Goal: Task Accomplishment & Management: Manage account settings

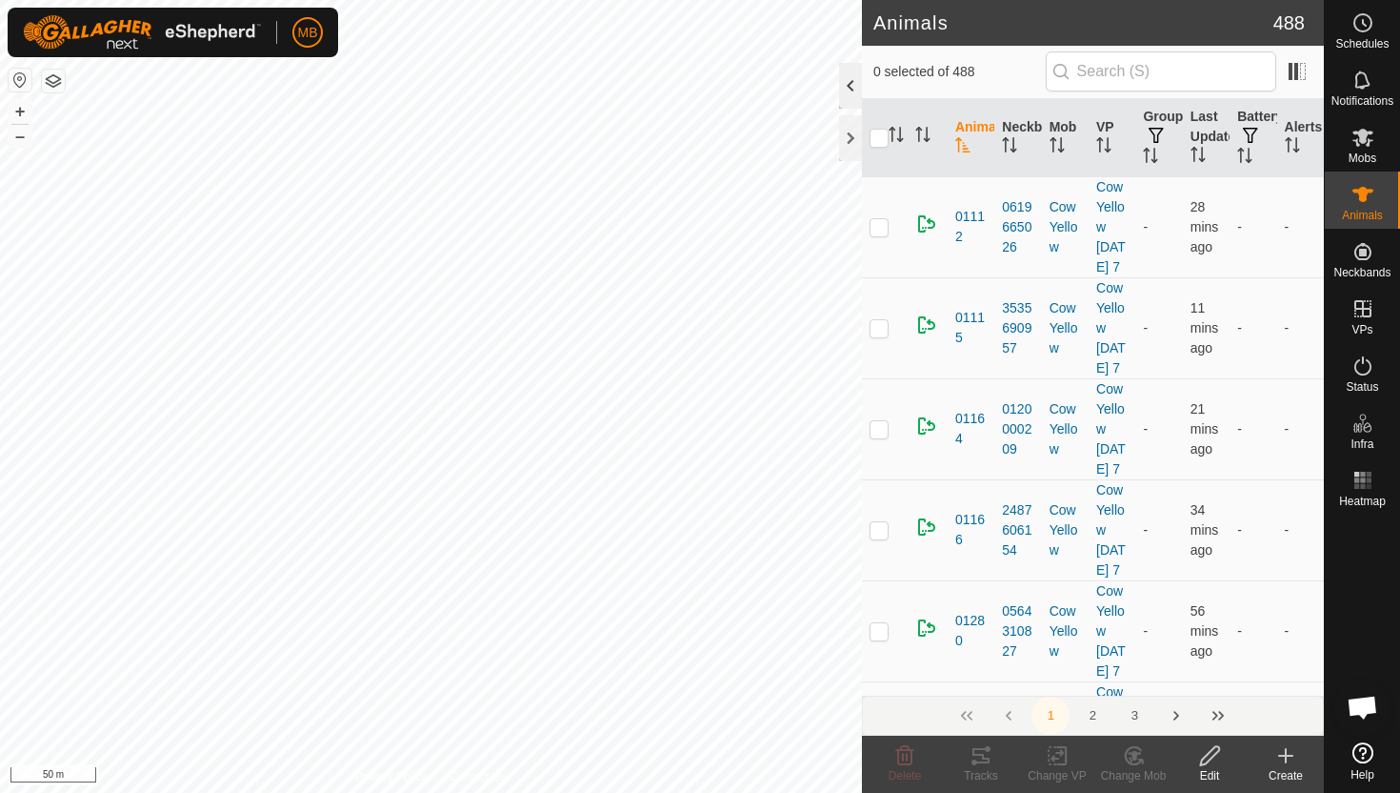
click at [842, 90] on div at bounding box center [850, 86] width 23 height 46
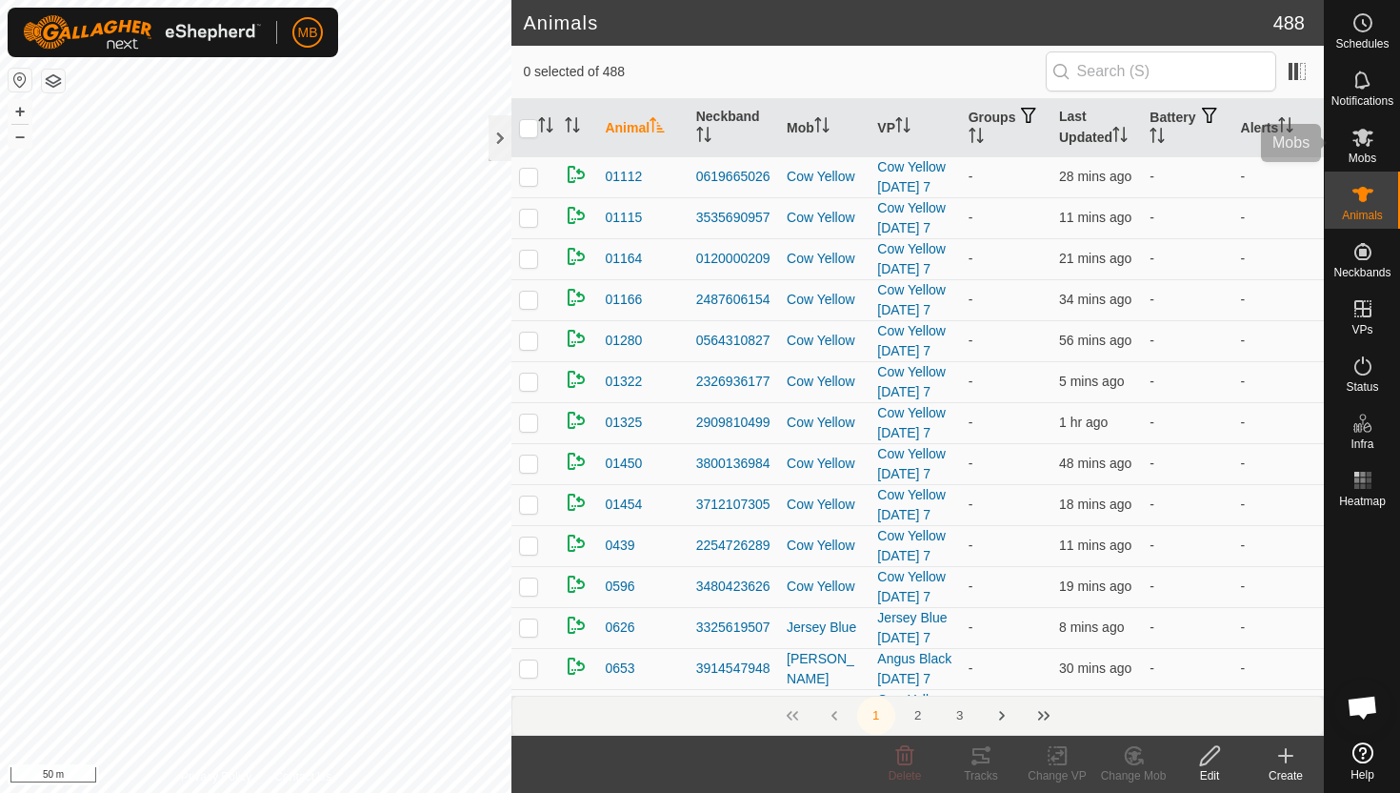
click at [1354, 143] on icon at bounding box center [1363, 137] width 23 height 23
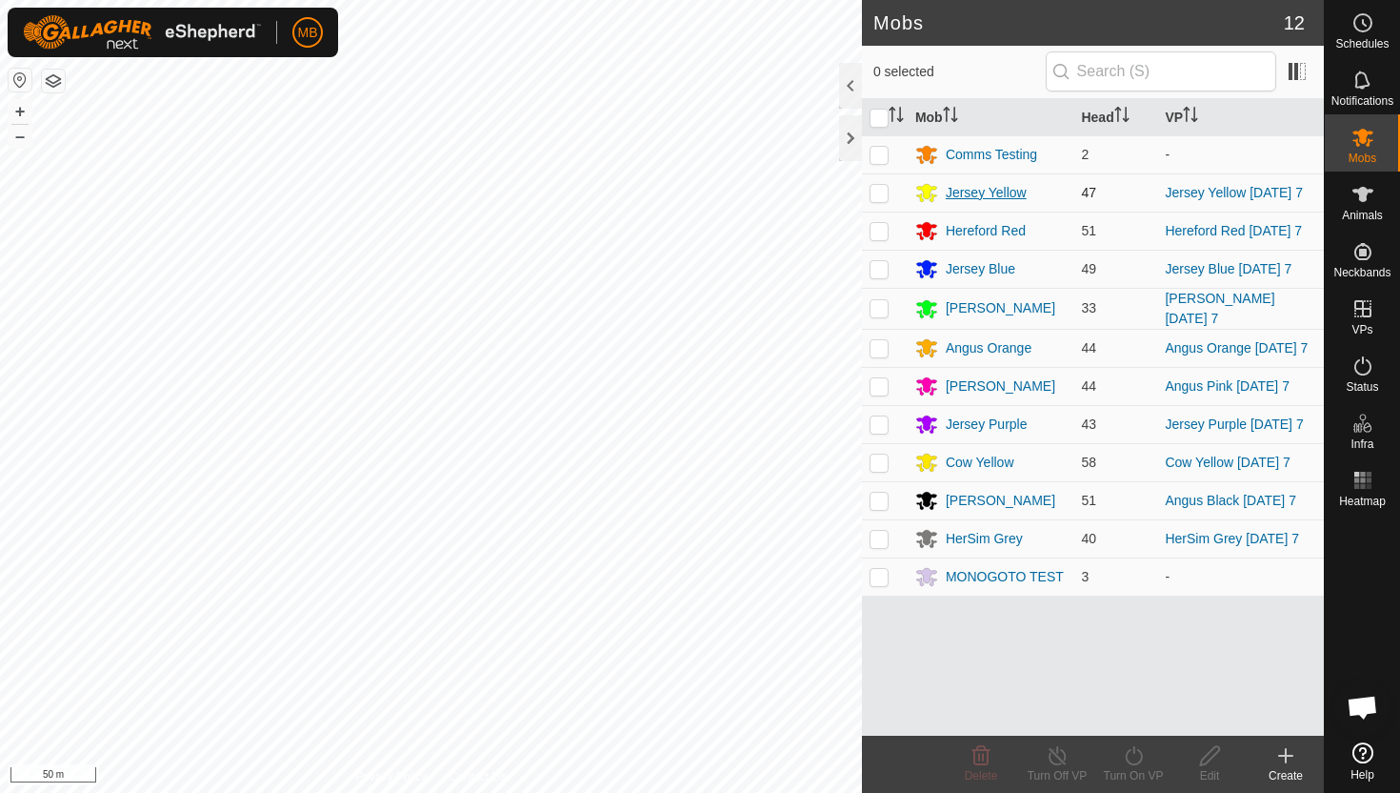
click at [984, 189] on div "Jersey Yellow" at bounding box center [986, 193] width 81 height 20
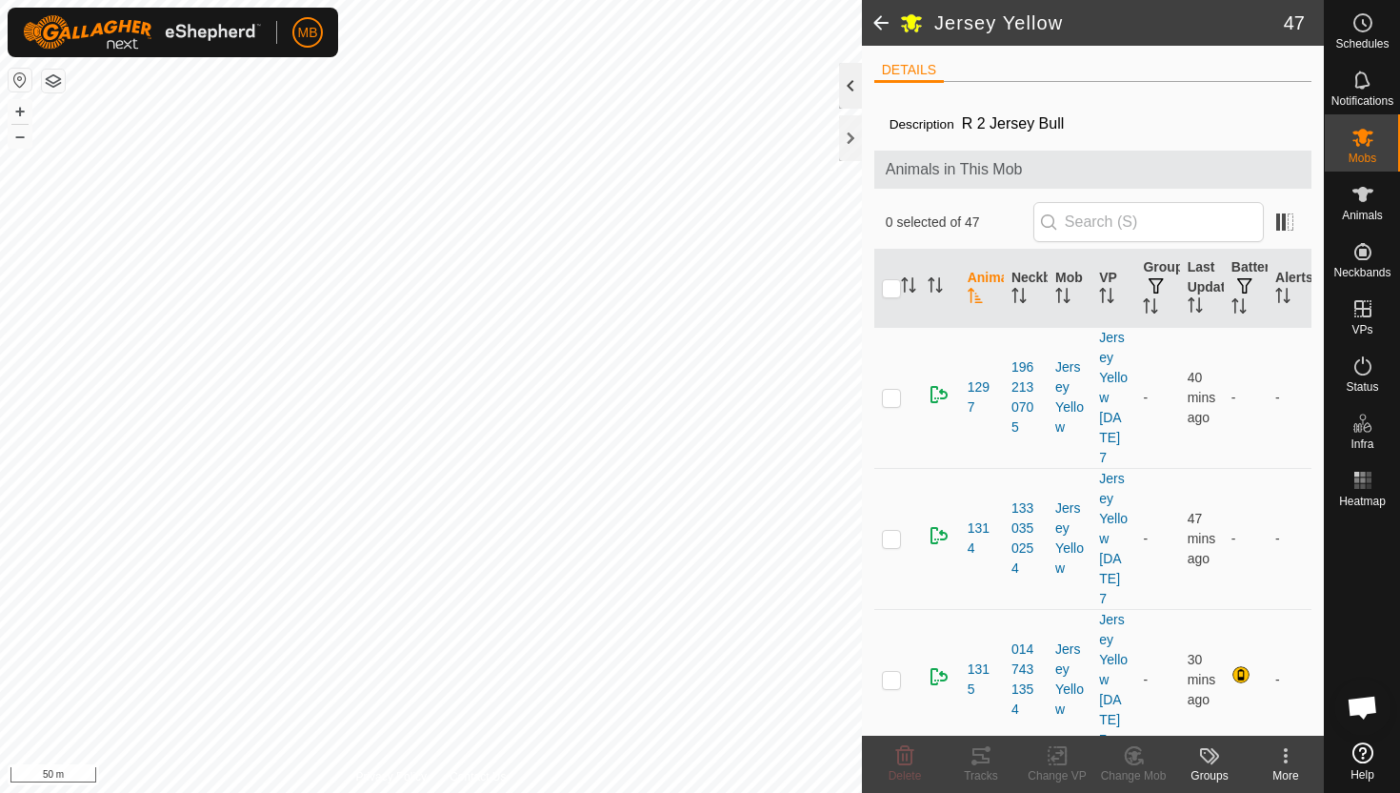
click at [848, 82] on div at bounding box center [850, 86] width 23 height 46
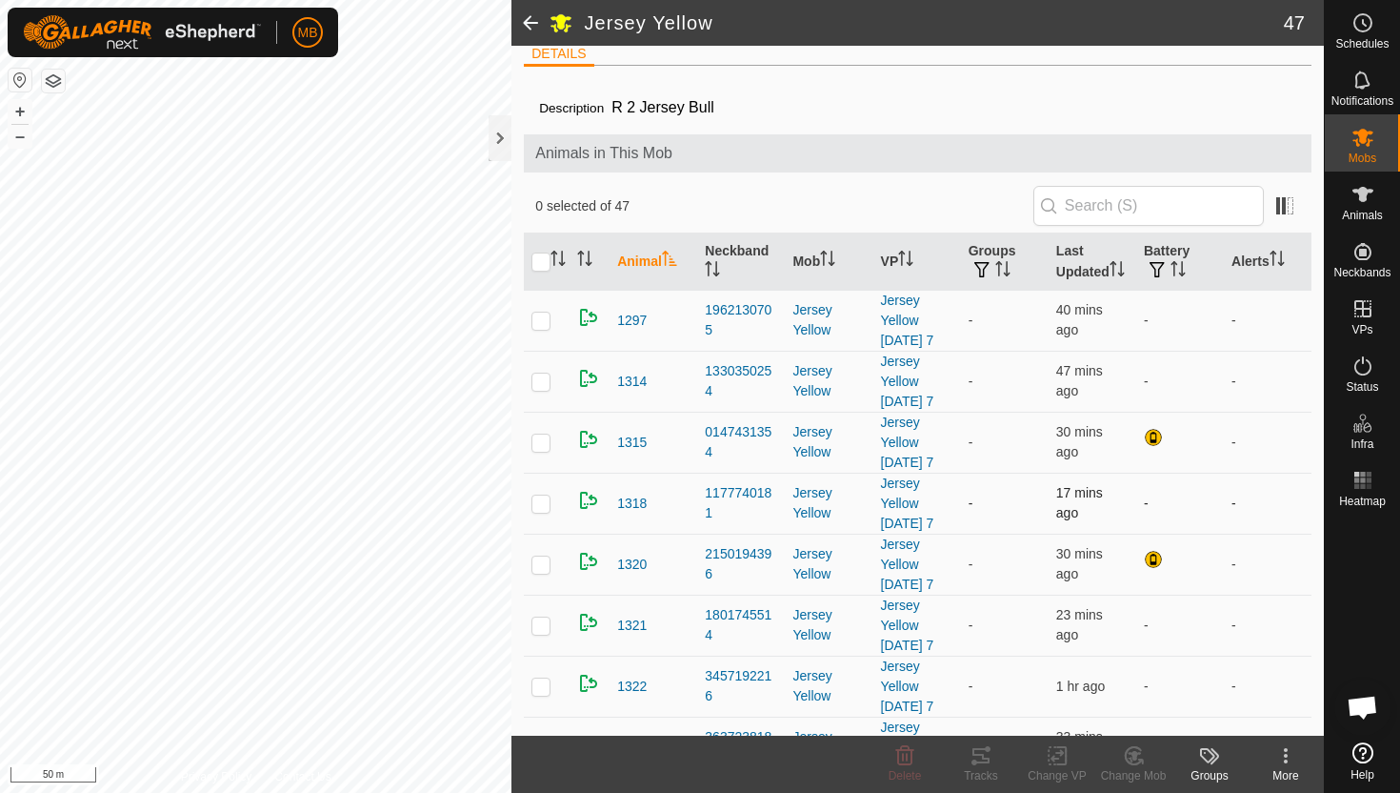
scroll to position [19, 0]
click at [1270, 257] on th "Alerts" at bounding box center [1268, 259] width 88 height 57
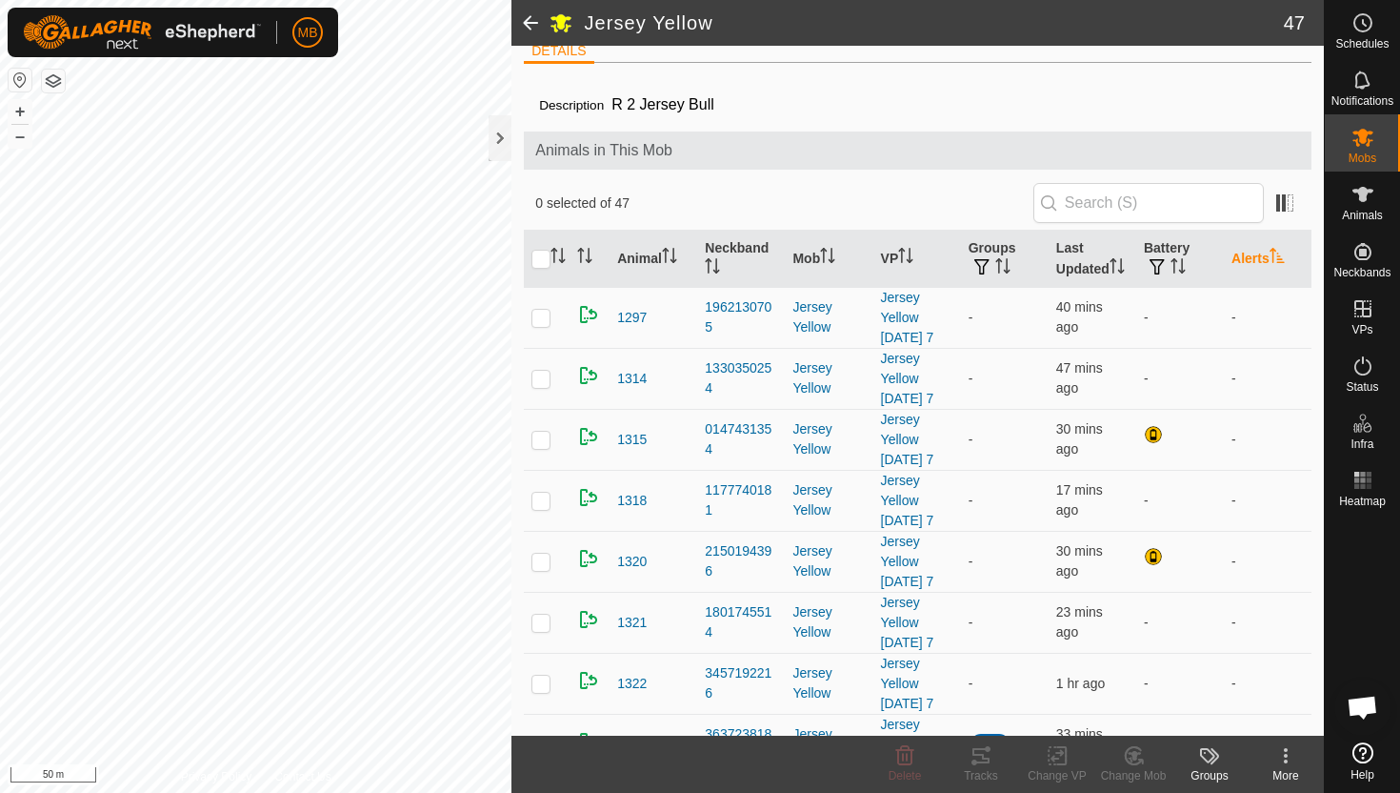
click at [1270, 257] on th "Alerts" at bounding box center [1268, 259] width 88 height 57
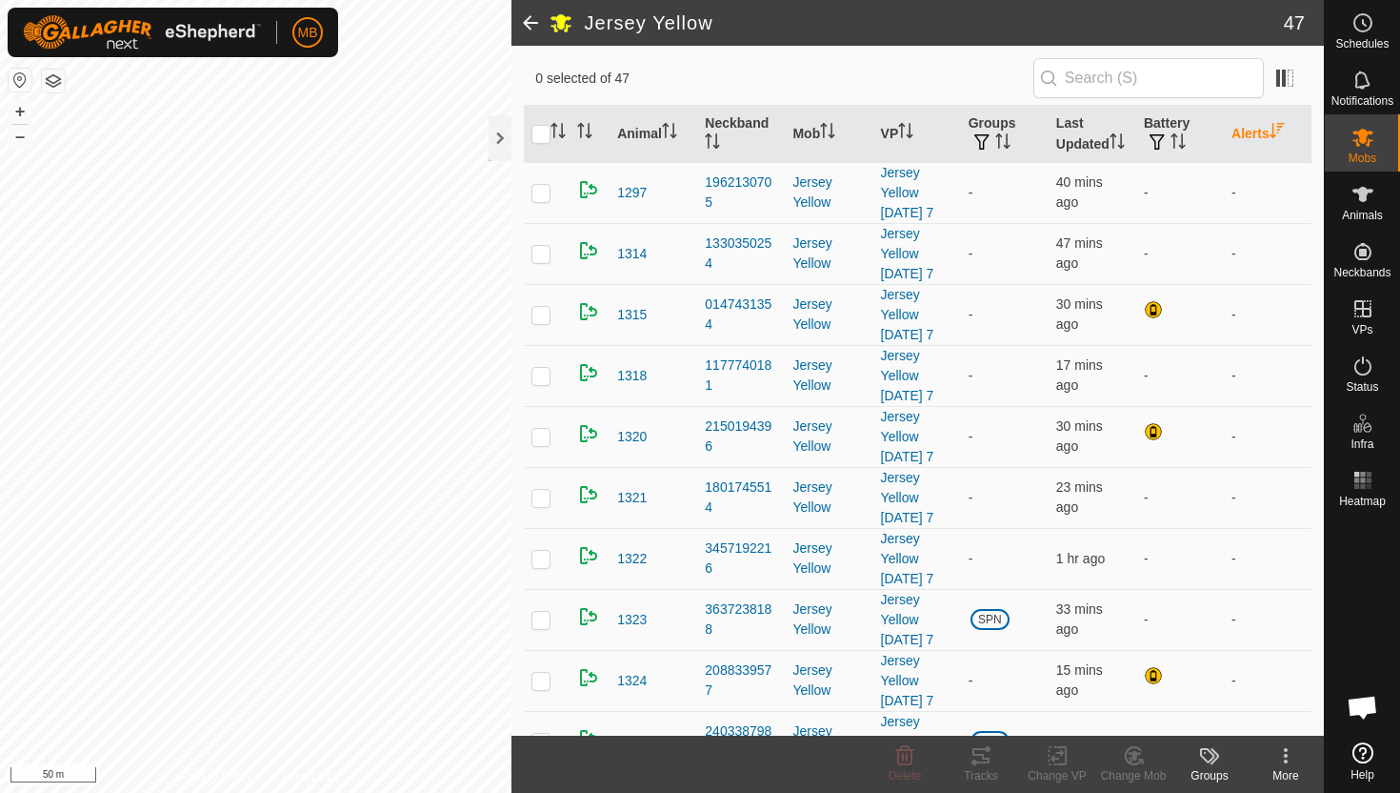
scroll to position [0, 0]
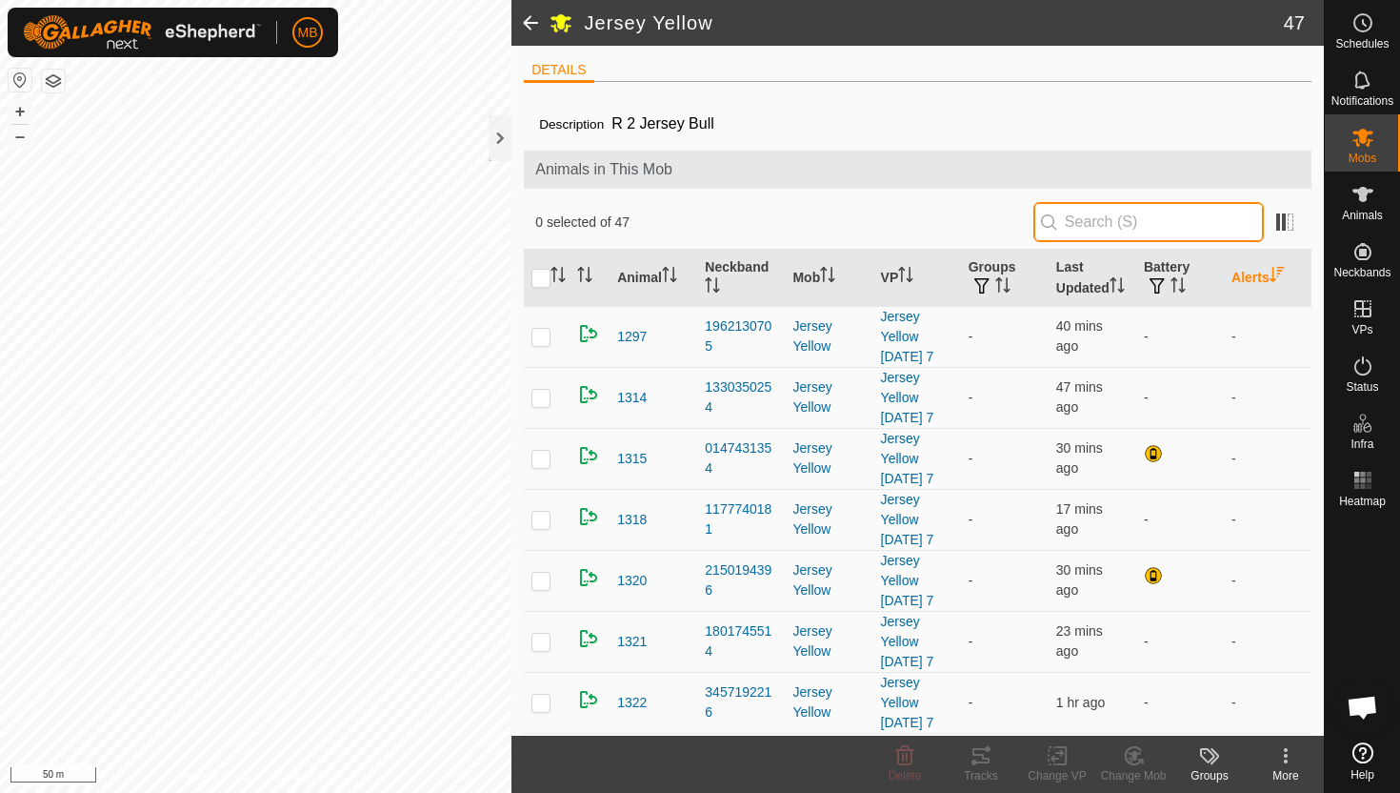
click at [1121, 232] on input "text" at bounding box center [1149, 222] width 231 height 40
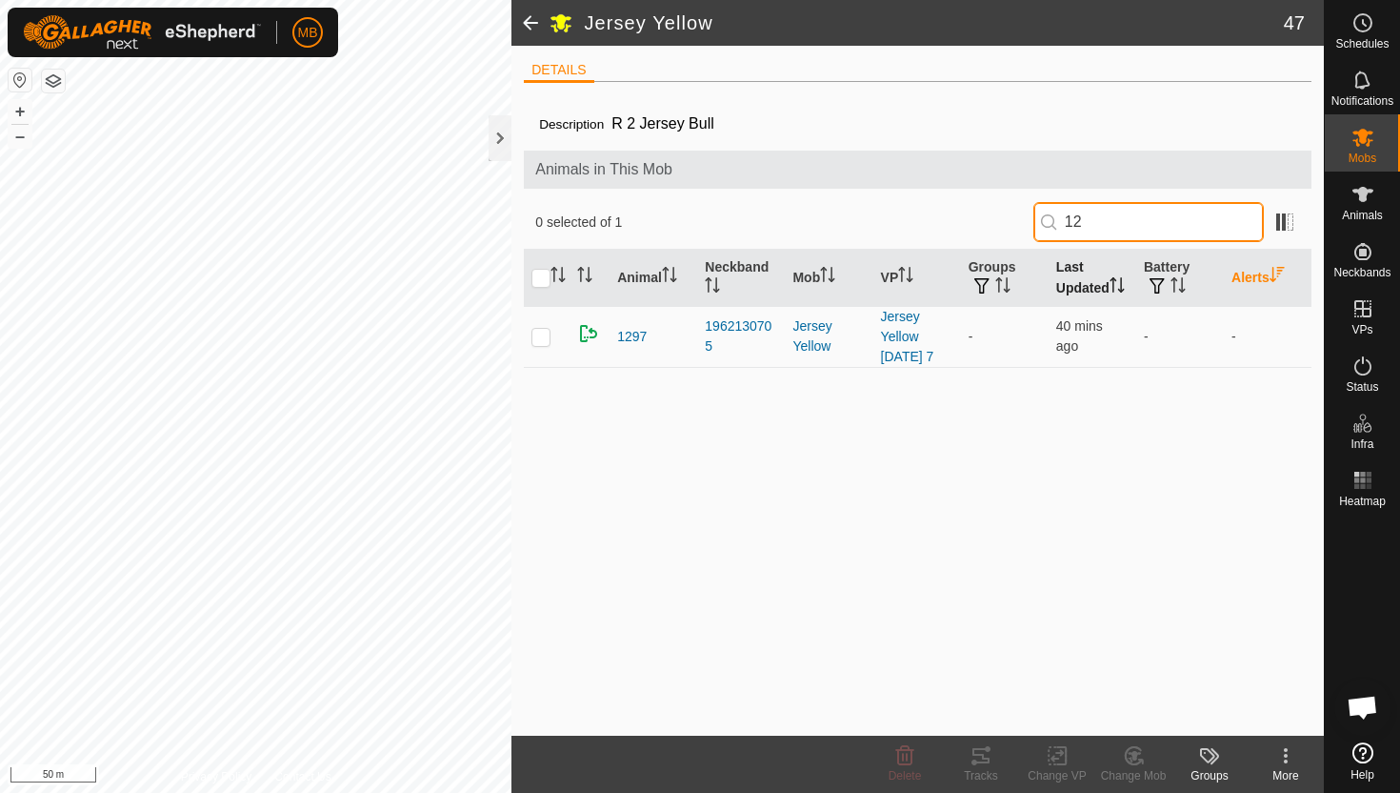
type input "1"
type input "6"
